Goal: Book appointment/travel/reservation

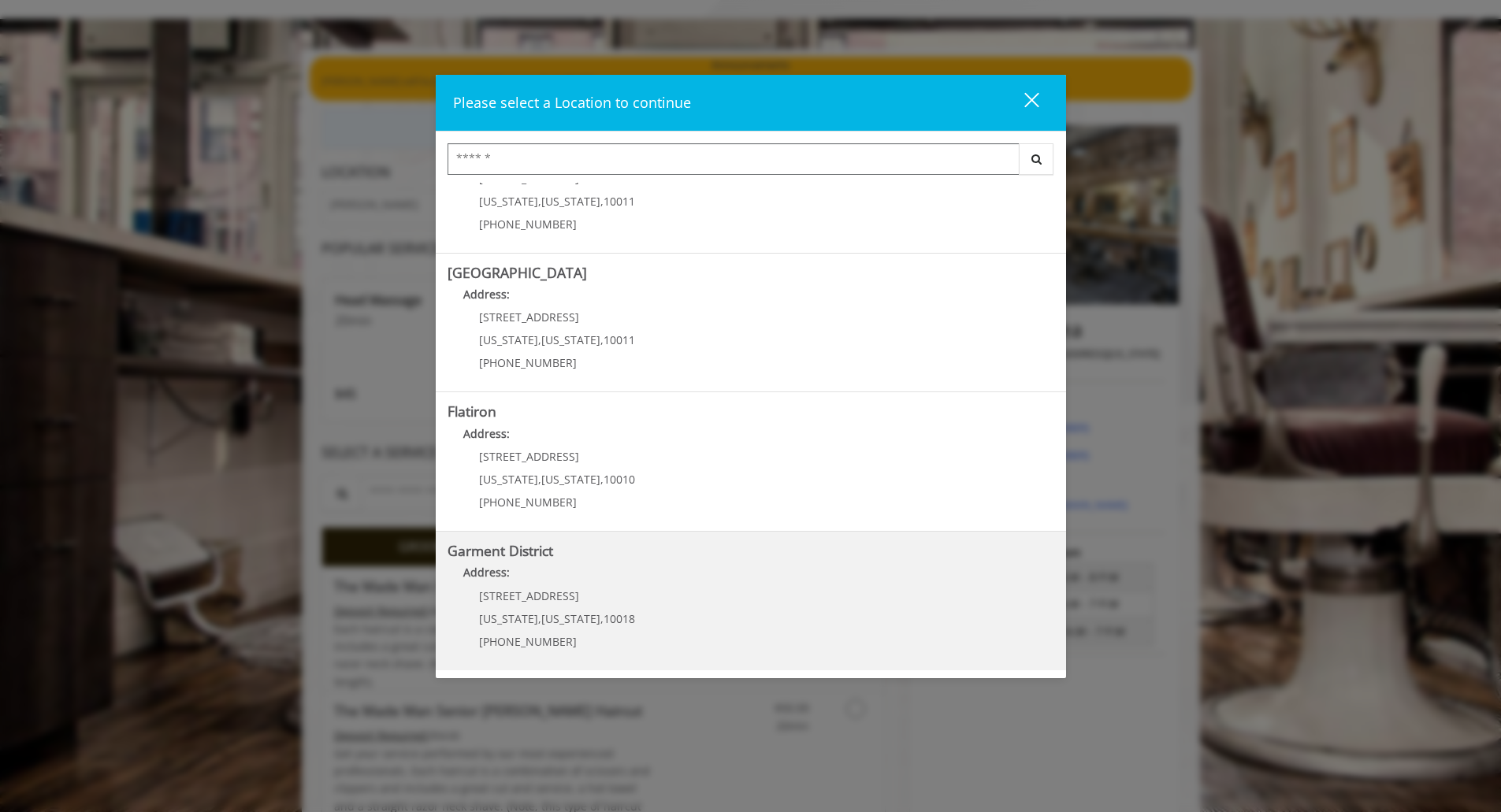
scroll to position [157, 0]
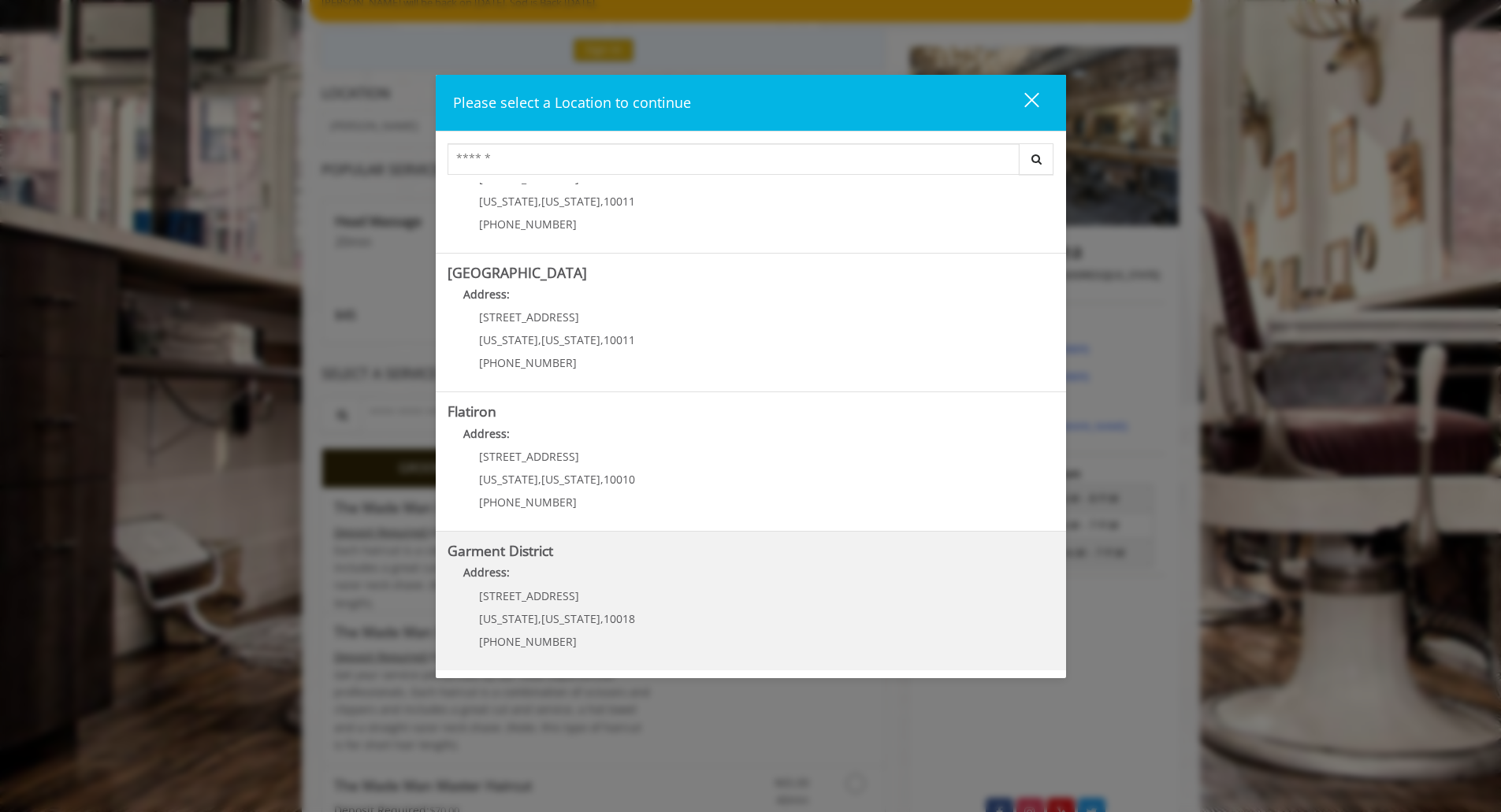
click at [635, 593] on District "Garment District Address: 1400 Broadway New York , New York , 10018 (212) 997-4…" at bounding box center [750, 601] width 606 height 115
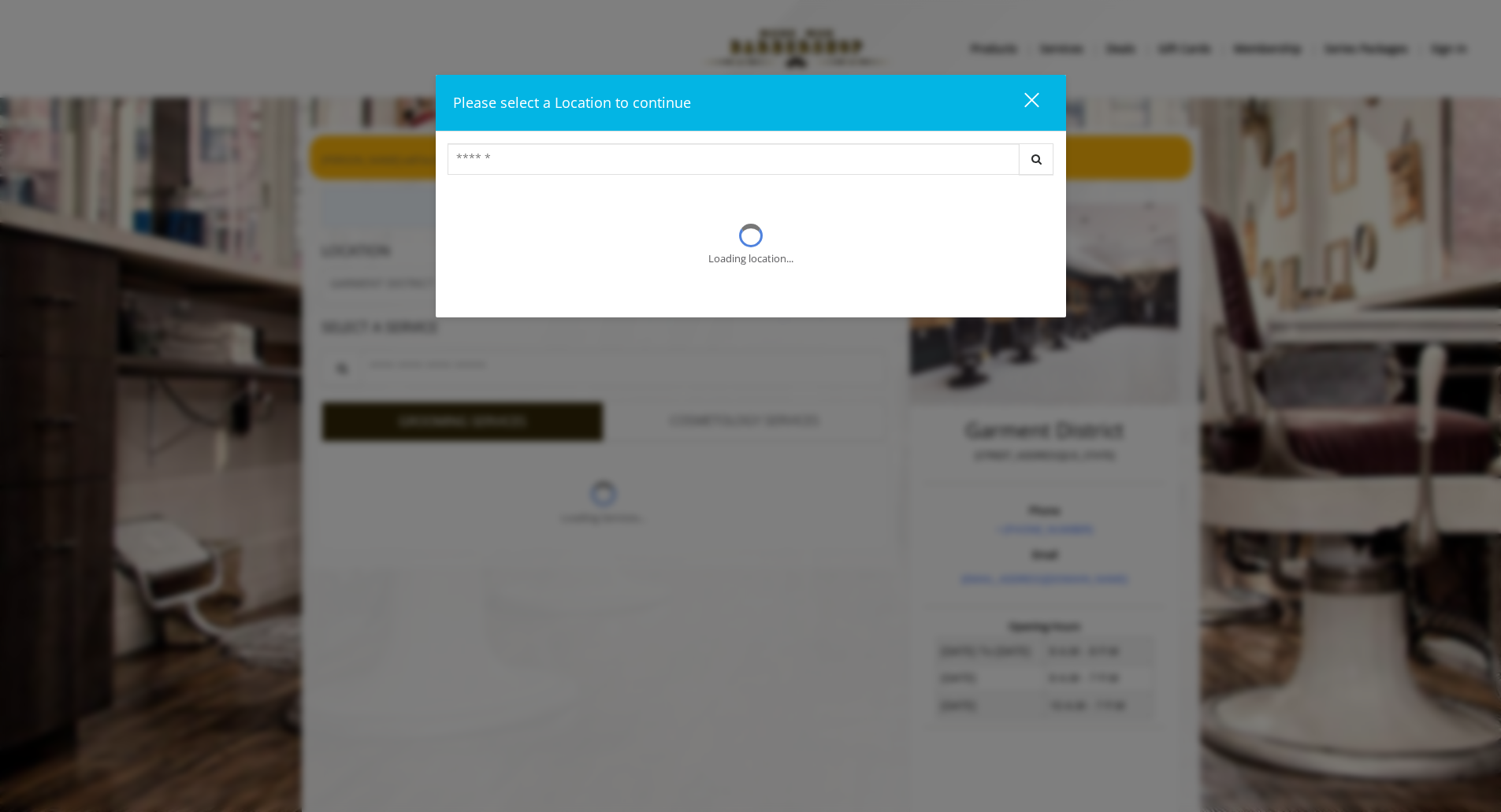
scroll to position [157, 0]
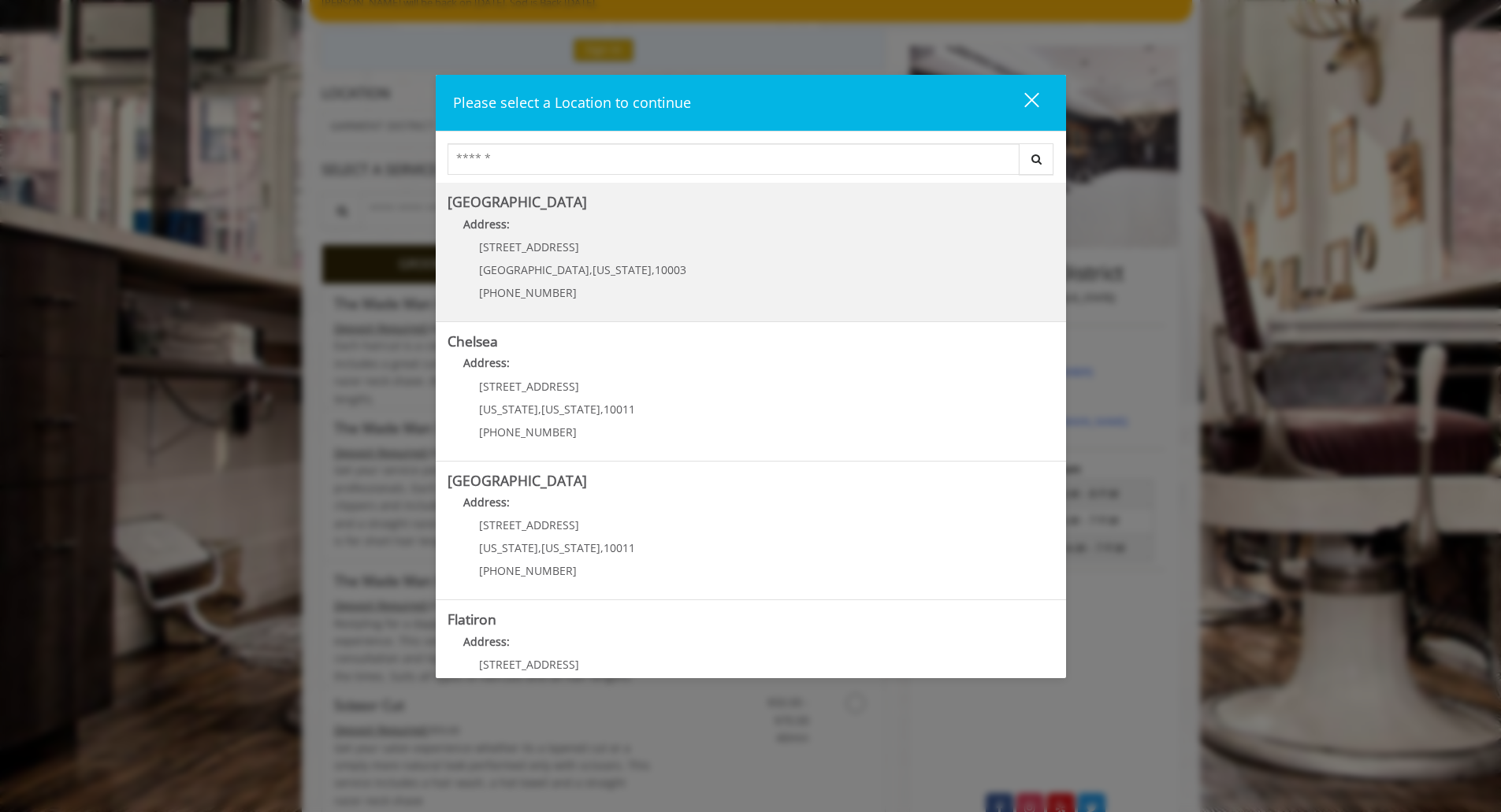
click at [661, 293] on Village "[GEOGRAPHIC_DATA] Address: [STREET_ADDRESS][US_STATE] (212) 598-1840" at bounding box center [750, 251] width 606 height 115
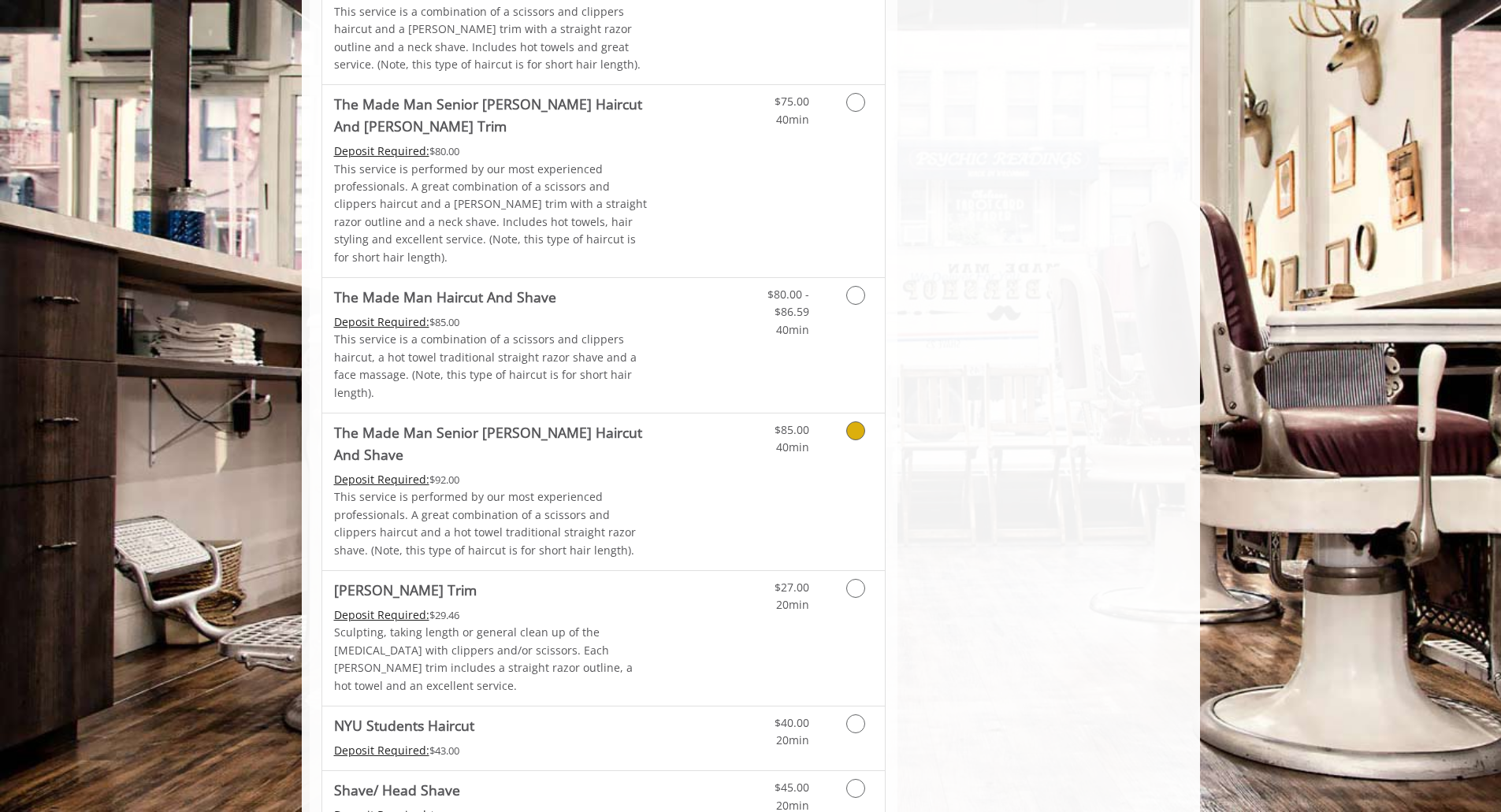
scroll to position [1339, 0]
